Goal: Information Seeking & Learning: Find specific fact

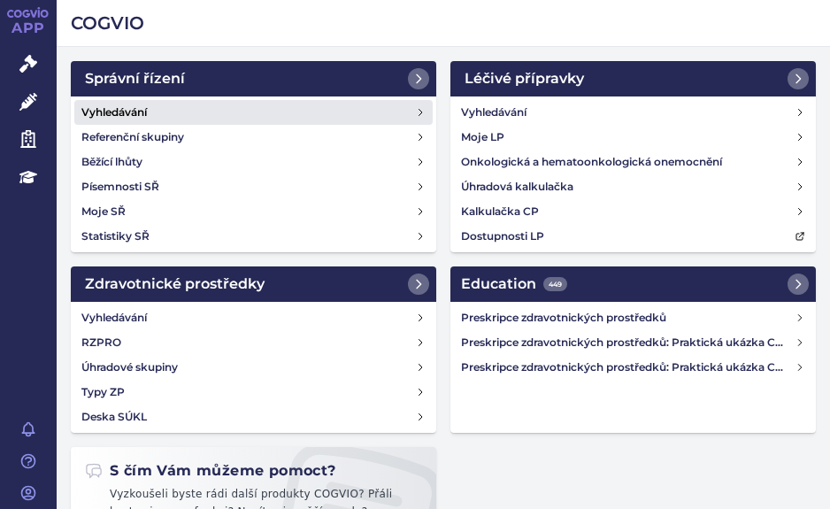
click at [165, 111] on link "Vyhledávání" at bounding box center [253, 112] width 358 height 25
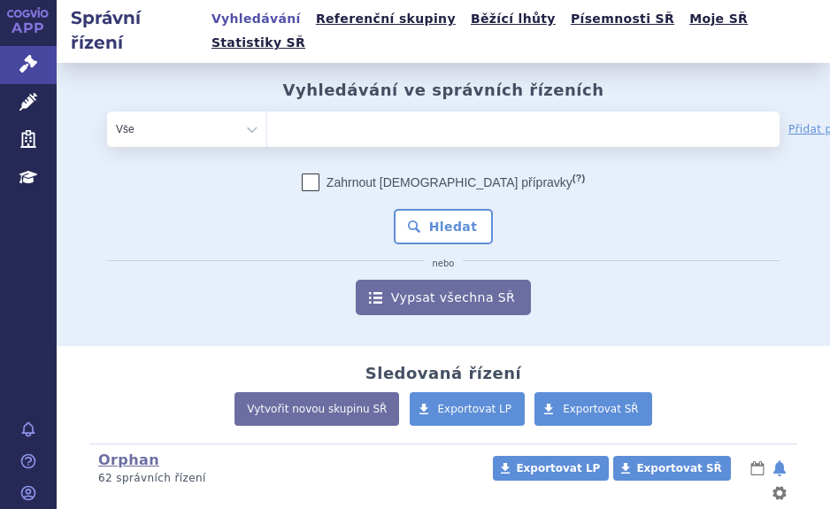
type input "g"
type input "fa"
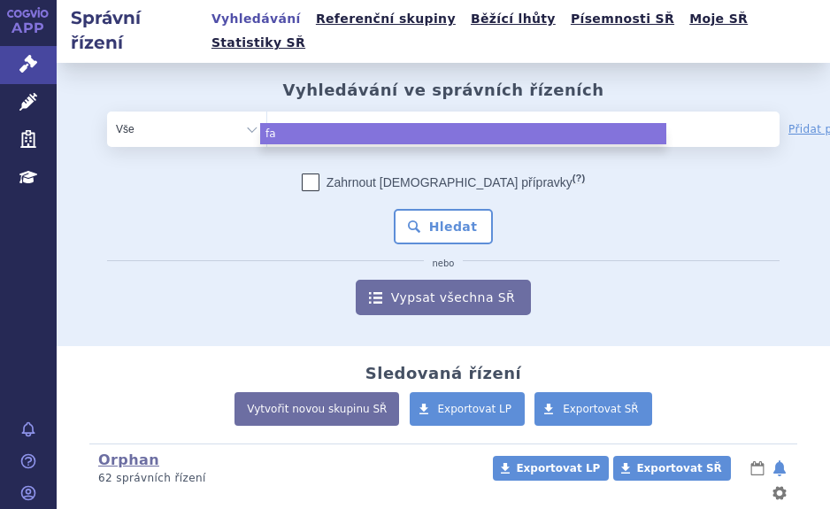
type input "fab"
type input "fabh"
type input "fabha"
type input "fabhal"
type input "fabhalt"
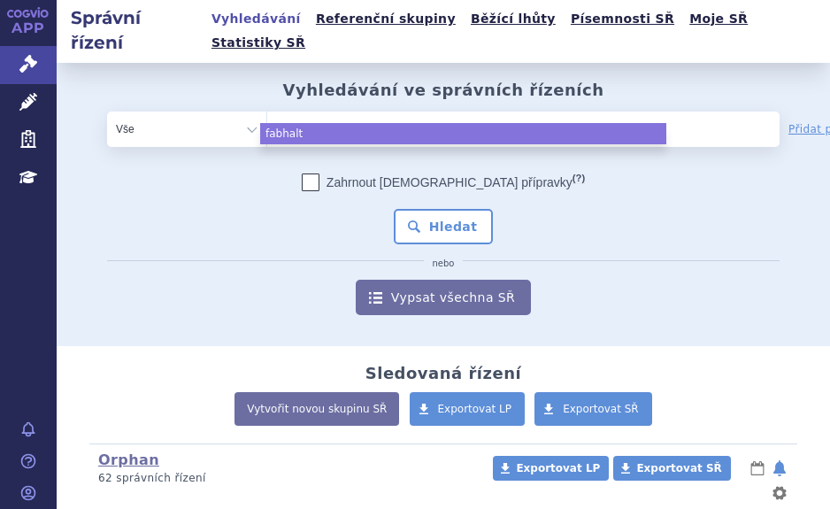
type input "fabhalta"
select select "fabhalta"
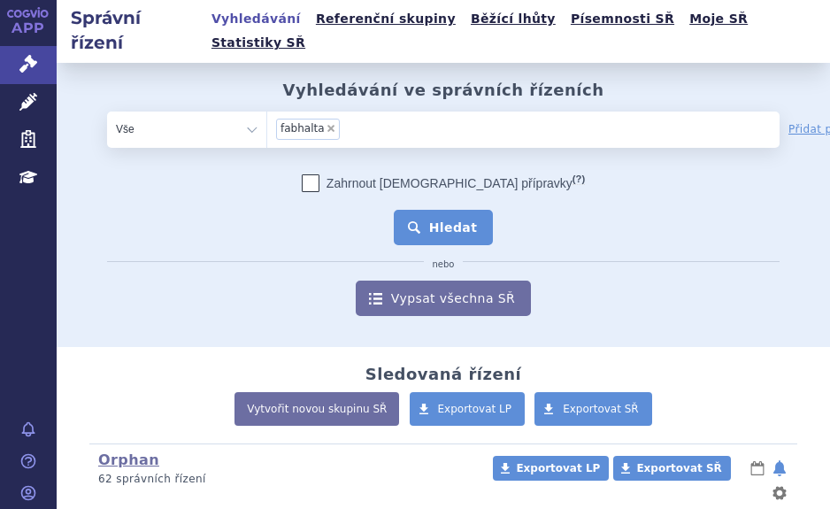
click at [436, 210] on button "Hledat" at bounding box center [444, 227] width 100 height 35
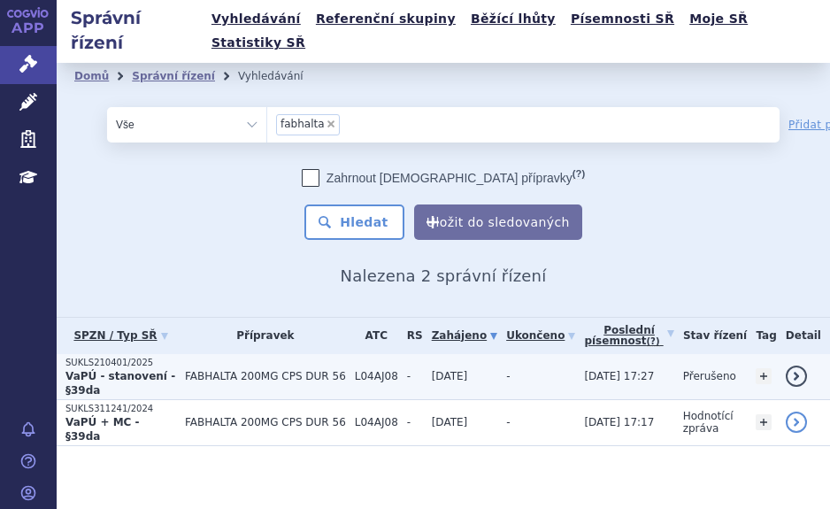
click at [219, 370] on span "FABHALTA 200MG CPS DUR 56" at bounding box center [265, 376] width 161 height 12
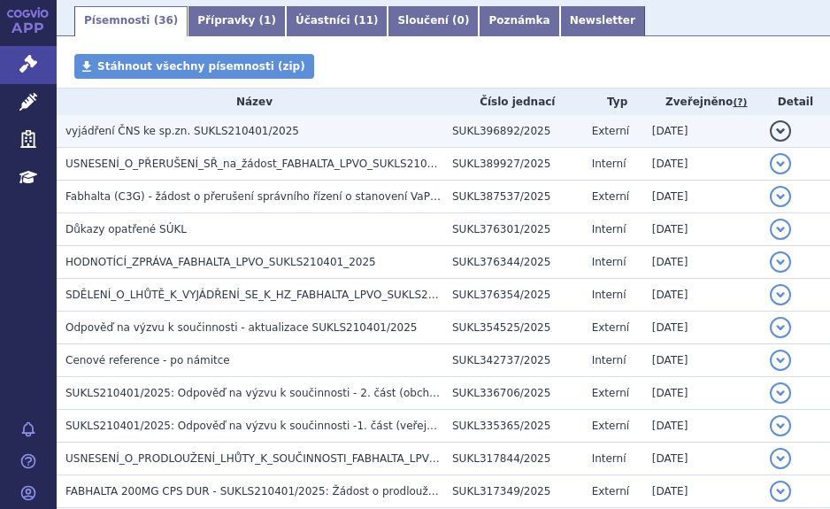
scroll to position [354, 0]
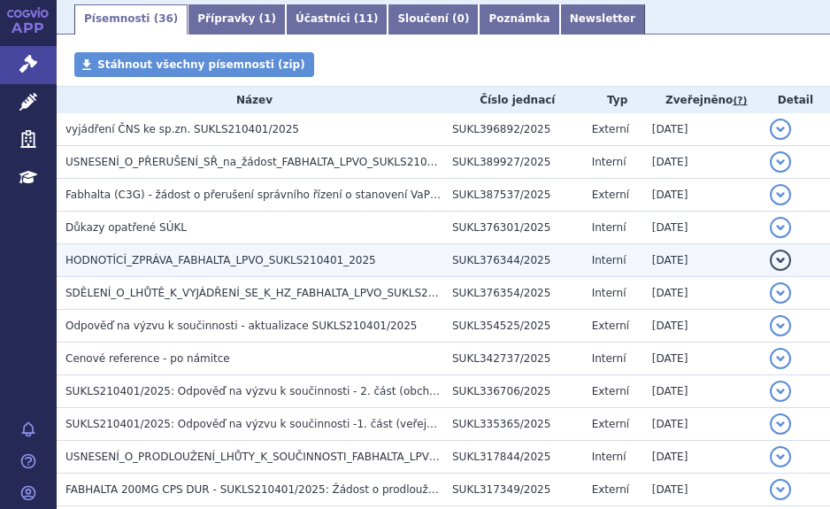
click at [278, 254] on span "HODNOTÍCÍ_ZPRÁVA_FABHALTA_LPVO_SUKLS210401_2025" at bounding box center [220, 260] width 311 height 12
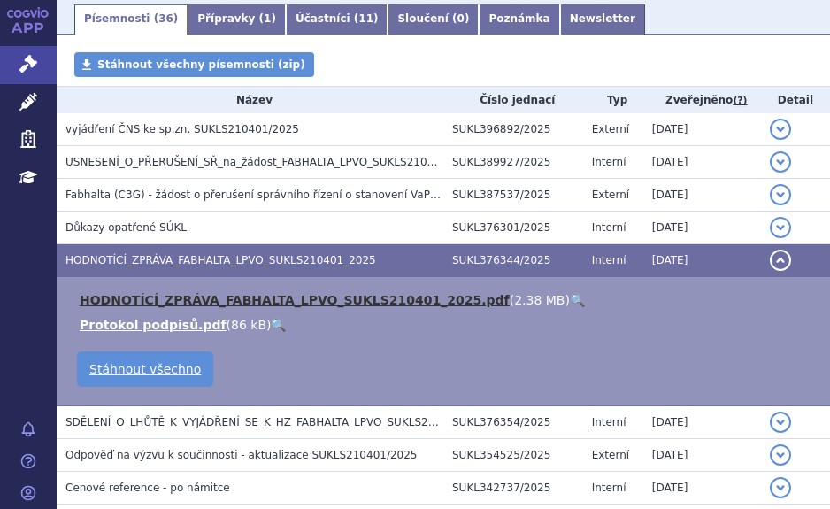
click at [393, 293] on link "HODNOTÍCÍ_ZPRÁVA_FABHALTA_LPVO_SUKLS210401_2025.pdf" at bounding box center [295, 300] width 430 height 14
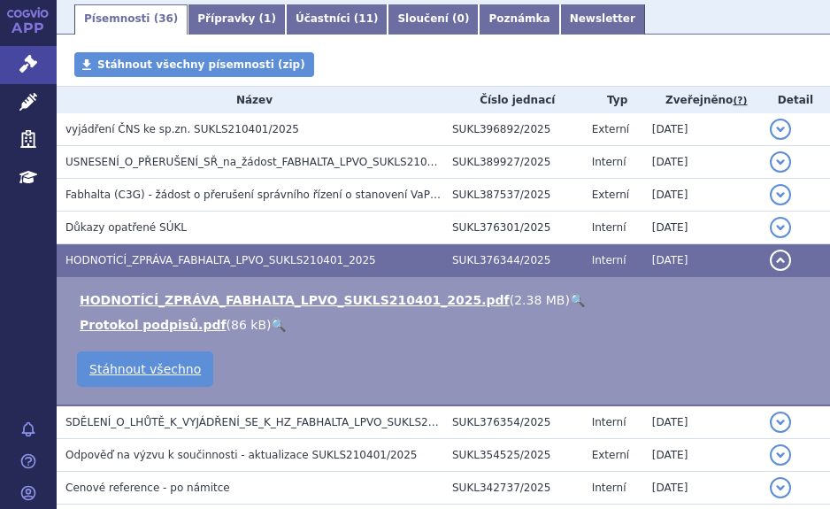
click at [570, 293] on link "🔍" at bounding box center [577, 300] width 15 height 14
